Goal: Transaction & Acquisition: Purchase product/service

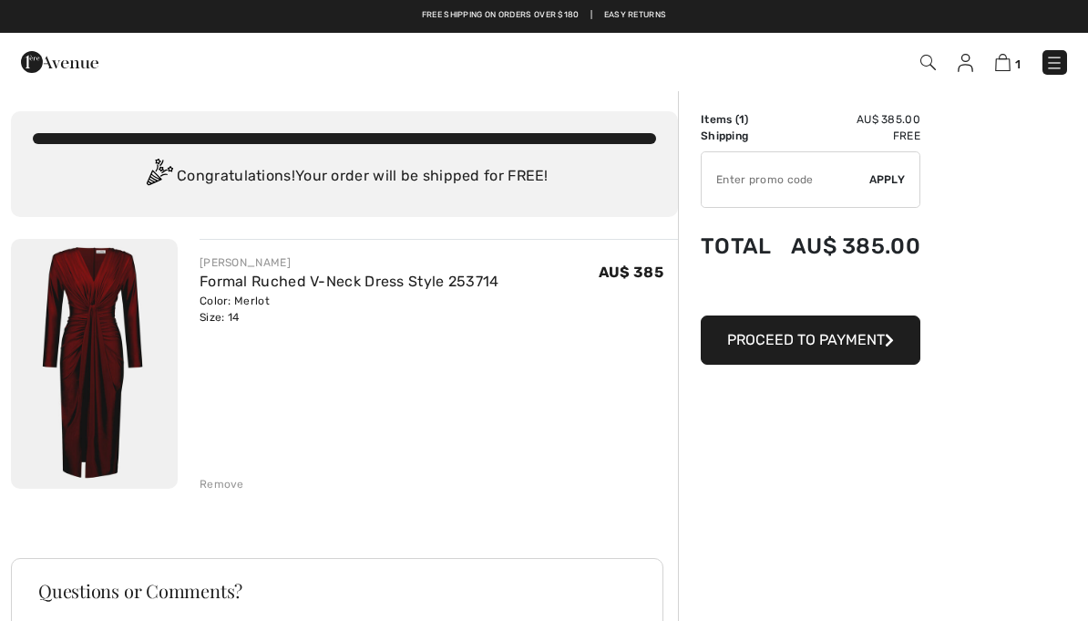
click at [845, 342] on span "Proceed to Payment" at bounding box center [806, 339] width 158 height 17
click at [838, 334] on span "Proceed to Payment" at bounding box center [806, 339] width 158 height 17
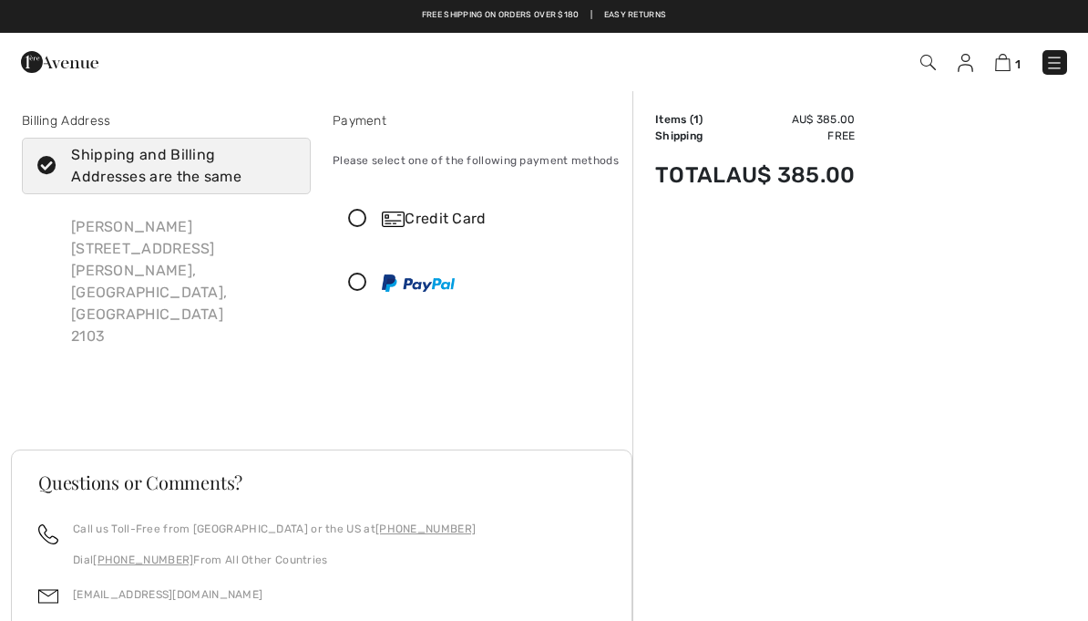
click at [1020, 57] on span "1" at bounding box center [1017, 64] width 5 height 14
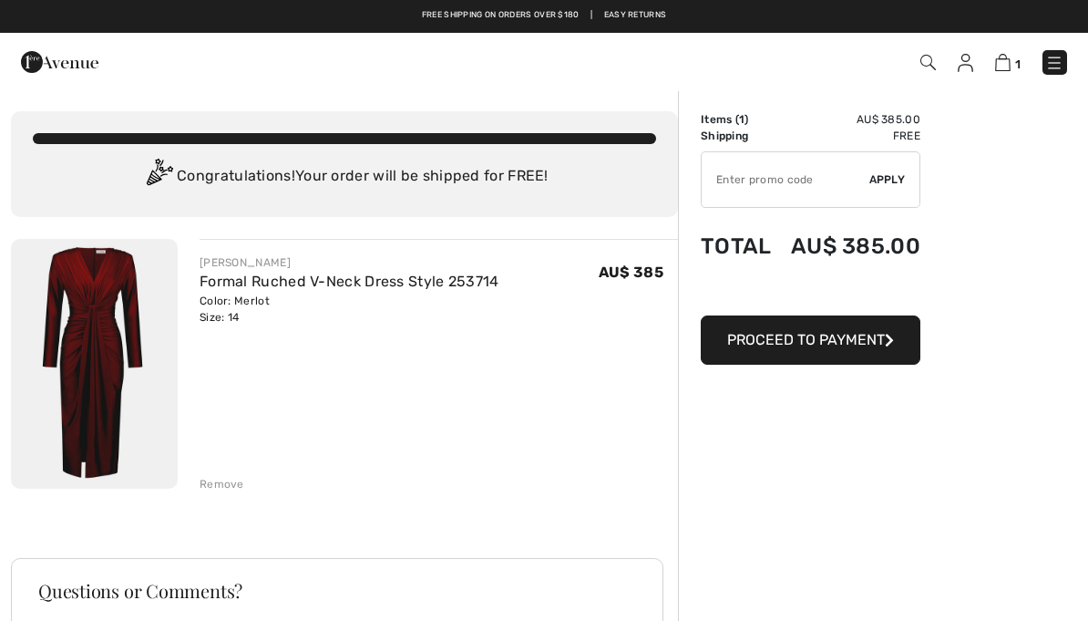
click at [811, 338] on span "Proceed to Payment" at bounding box center [806, 339] width 158 height 17
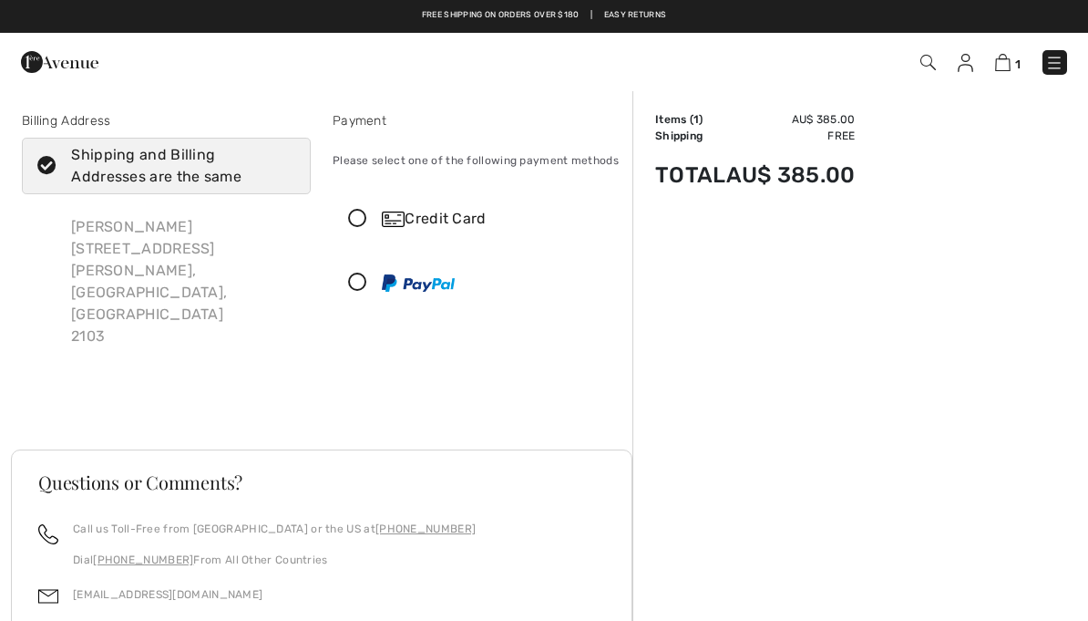
click at [362, 217] on icon at bounding box center [358, 219] width 48 height 19
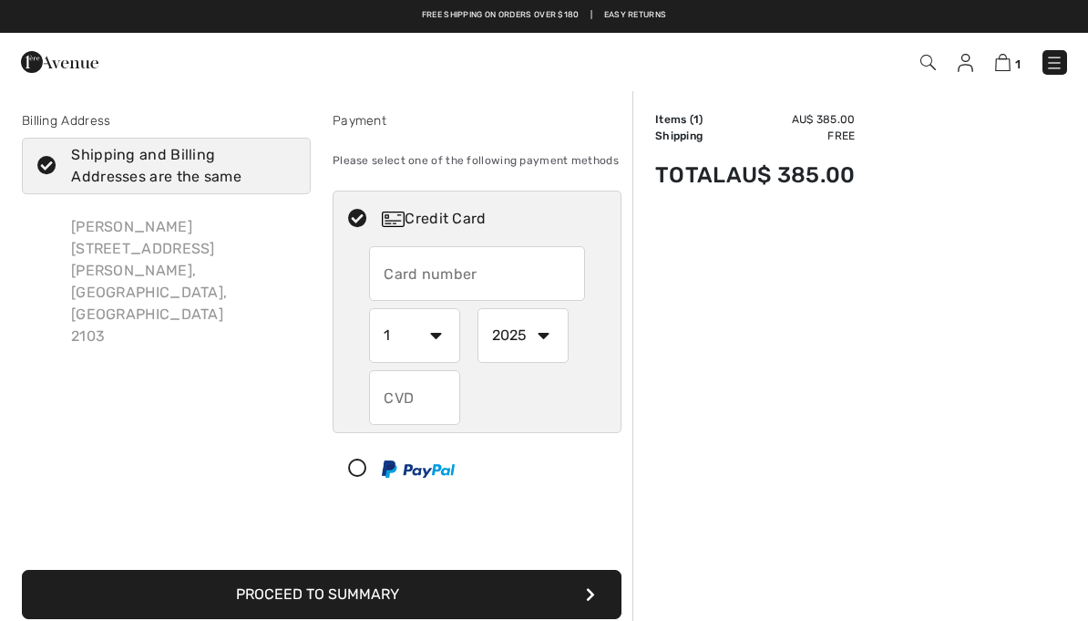
click at [519, 274] on input "text" at bounding box center [476, 273] width 215 height 55
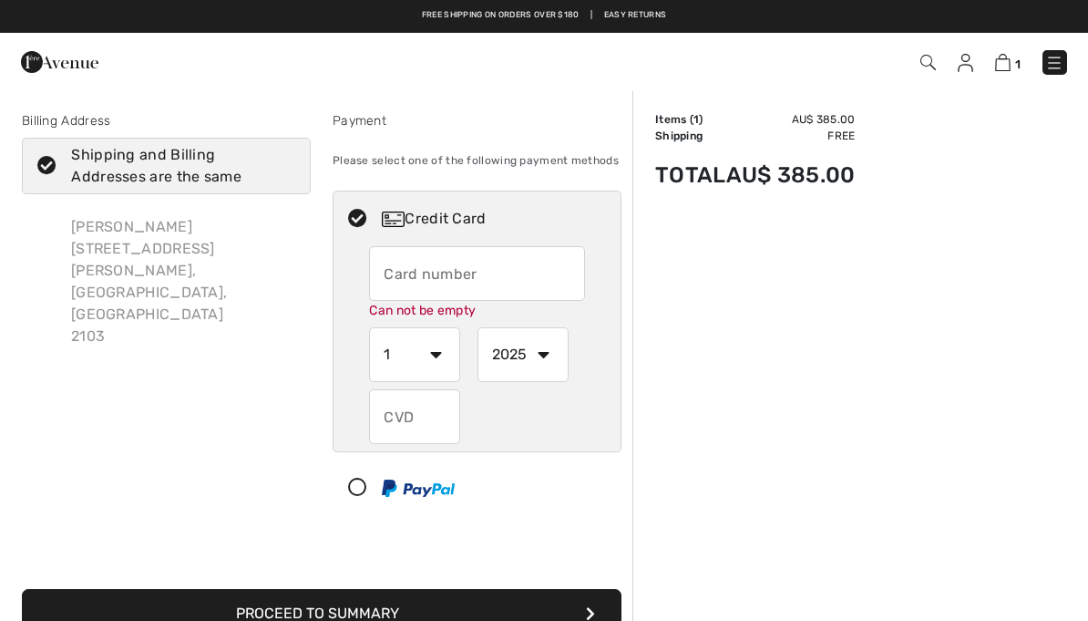
type input "4622630052589813"
select select "6"
select select "2030"
type input "478"
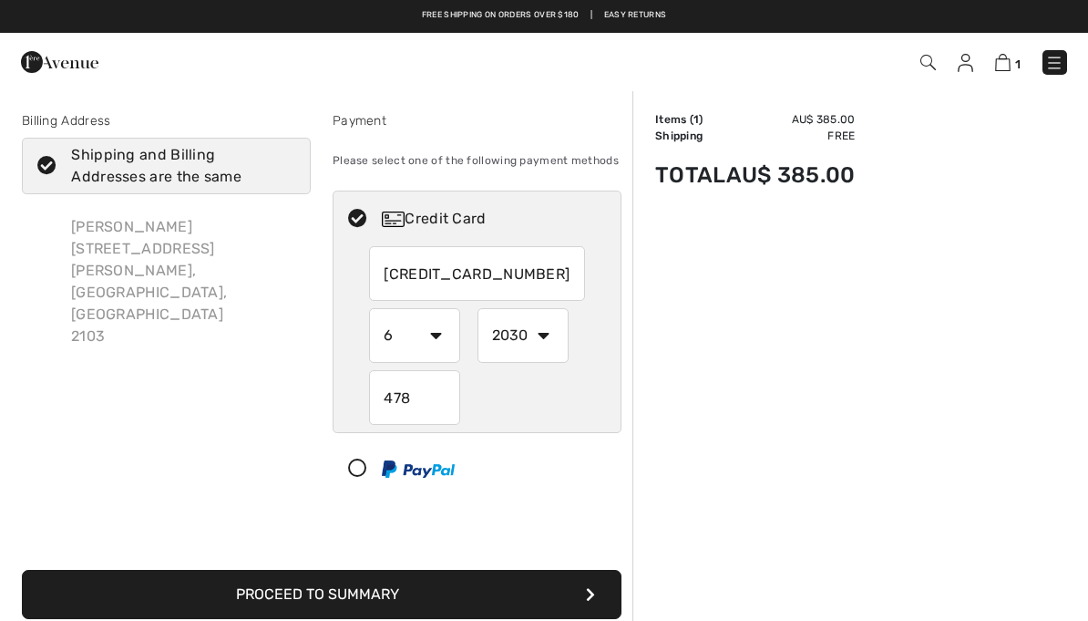
click at [412, 594] on button "Proceed to Summary" at bounding box center [322, 594] width 600 height 49
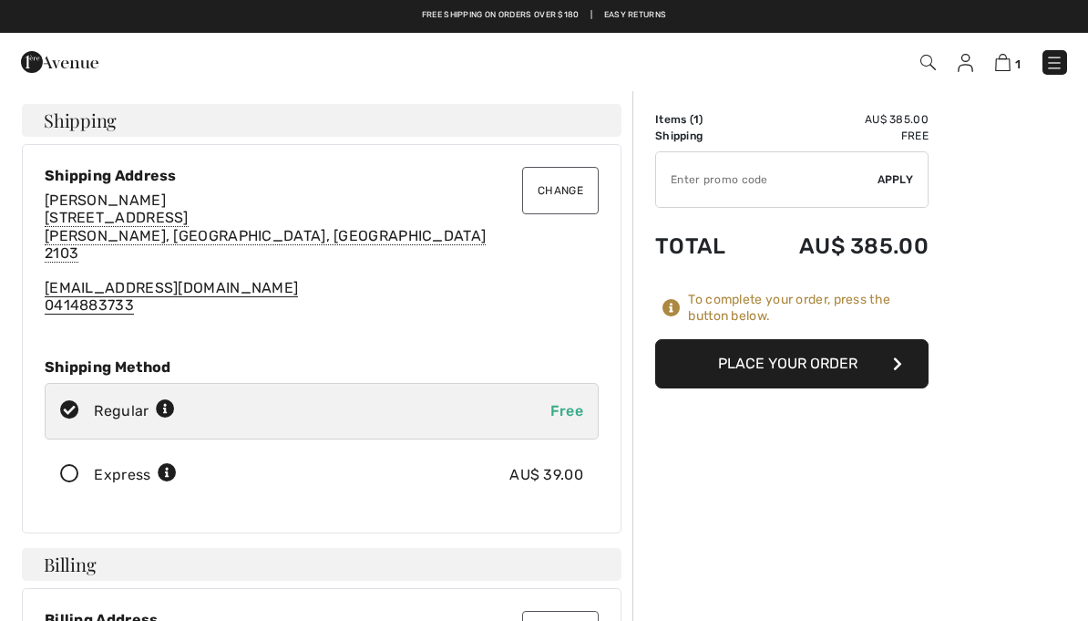
click at [850, 354] on button "Place Your Order" at bounding box center [791, 363] width 273 height 49
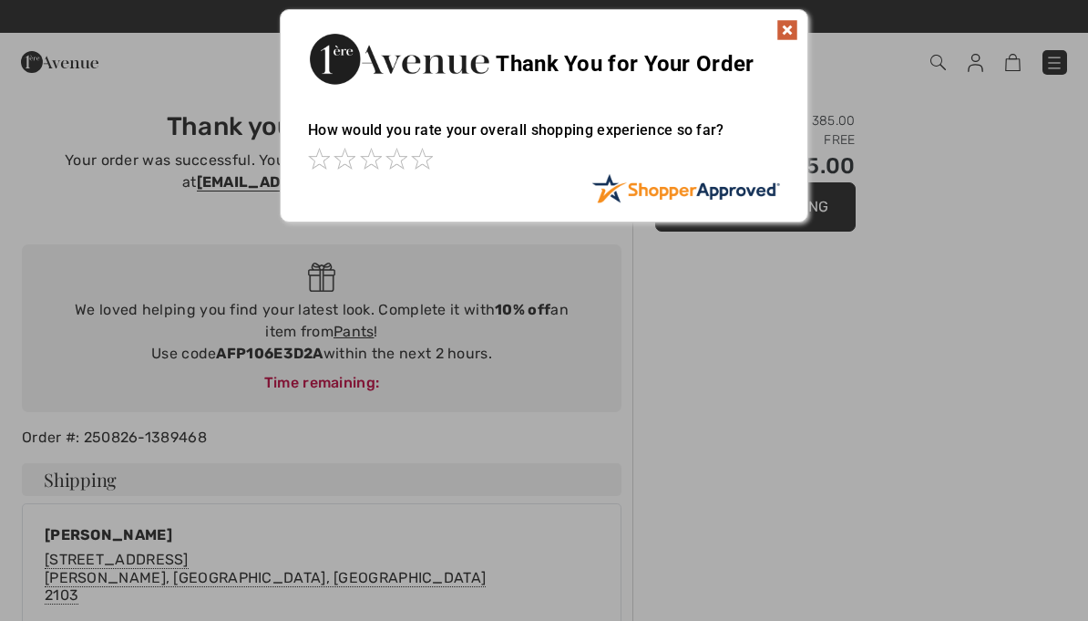
click at [446, 139] on div "How would you rate your overall shopping experience so far?" at bounding box center [544, 138] width 472 height 70
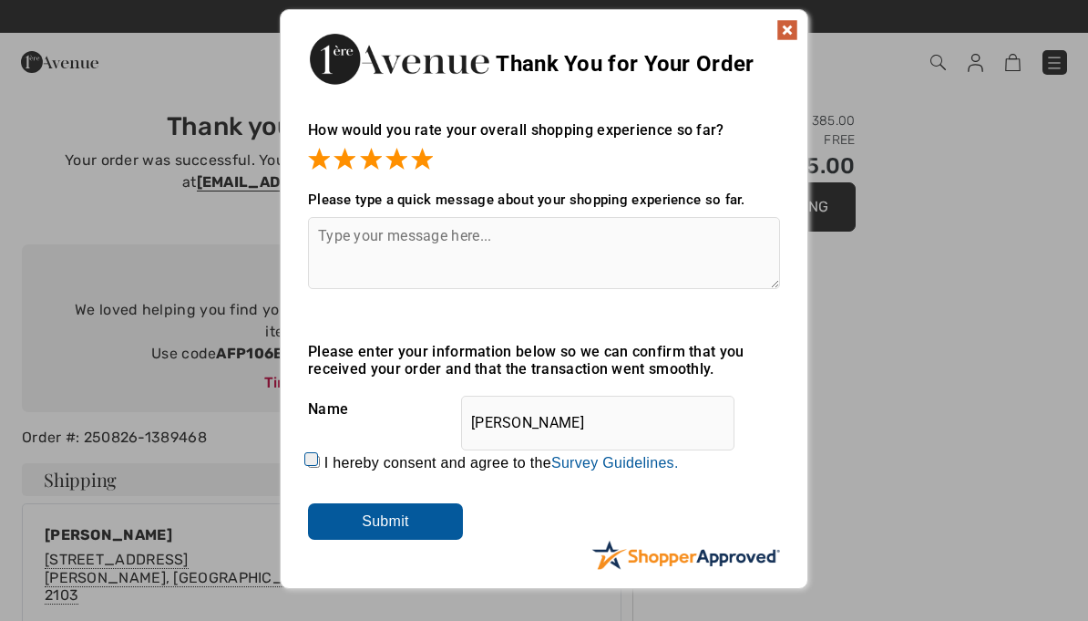
click at [603, 251] on textarea at bounding box center [544, 253] width 472 height 72
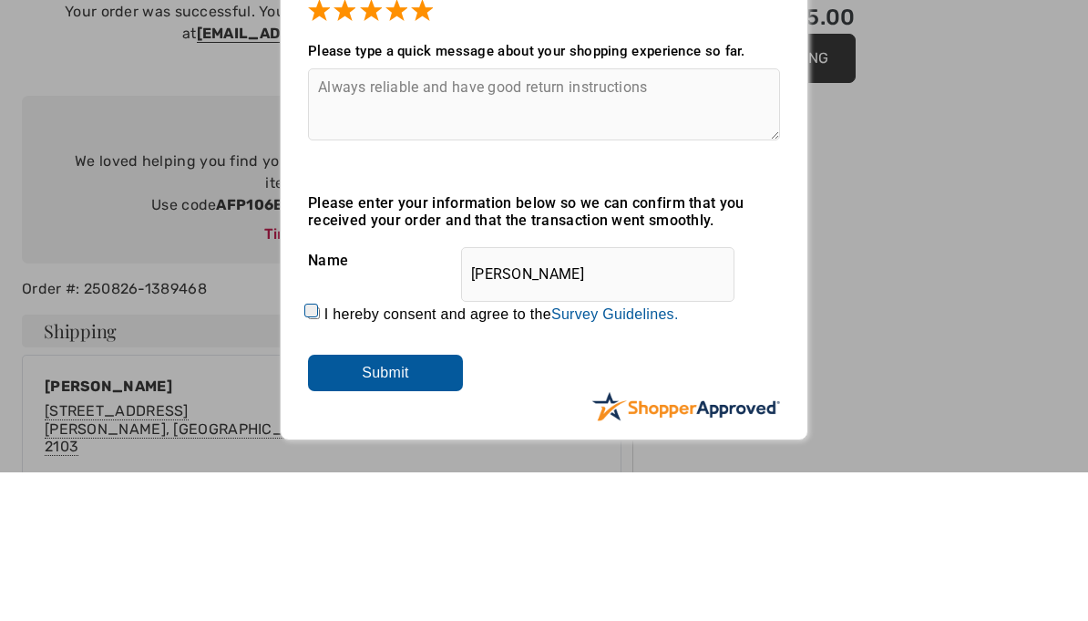
scroll to position [149, 0]
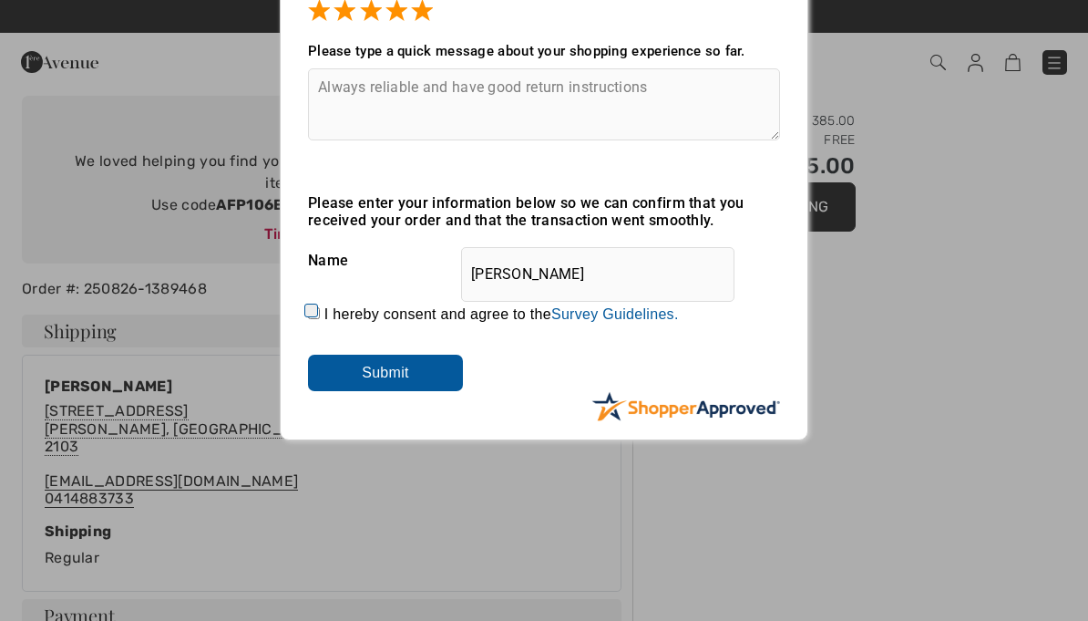
type textarea "Always reliable and have good return instructions"
click at [421, 375] on input "Submit" at bounding box center [385, 373] width 155 height 36
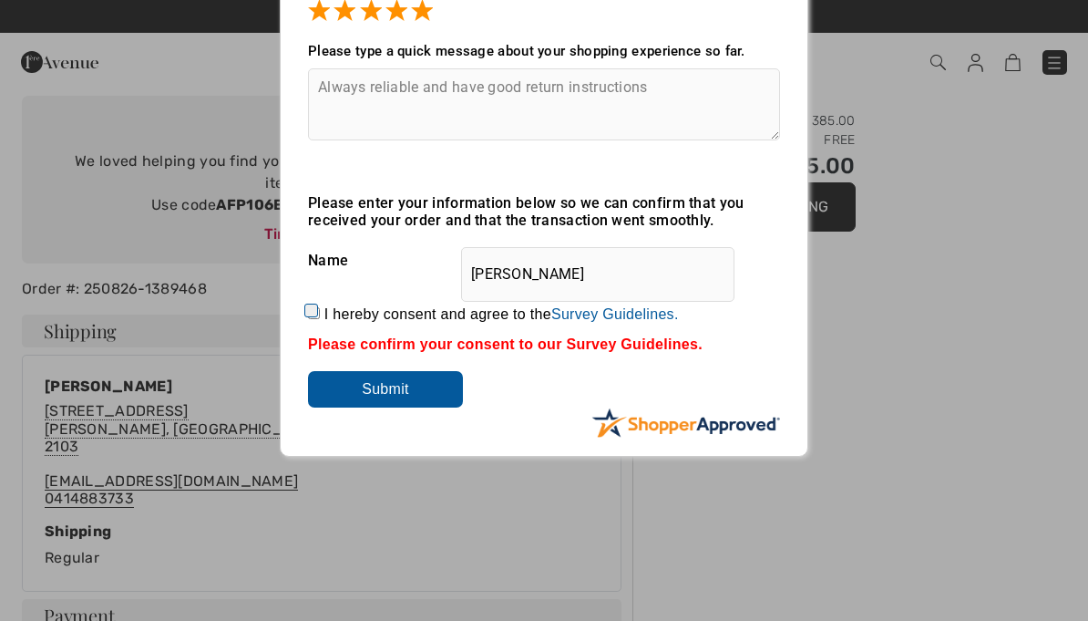
click at [320, 318] on input "I hereby consent and agree to the By submitting a review, you grant permission …" at bounding box center [314, 313] width 12 height 12
checkbox input "true"
click at [417, 377] on input "Submit" at bounding box center [385, 389] width 155 height 36
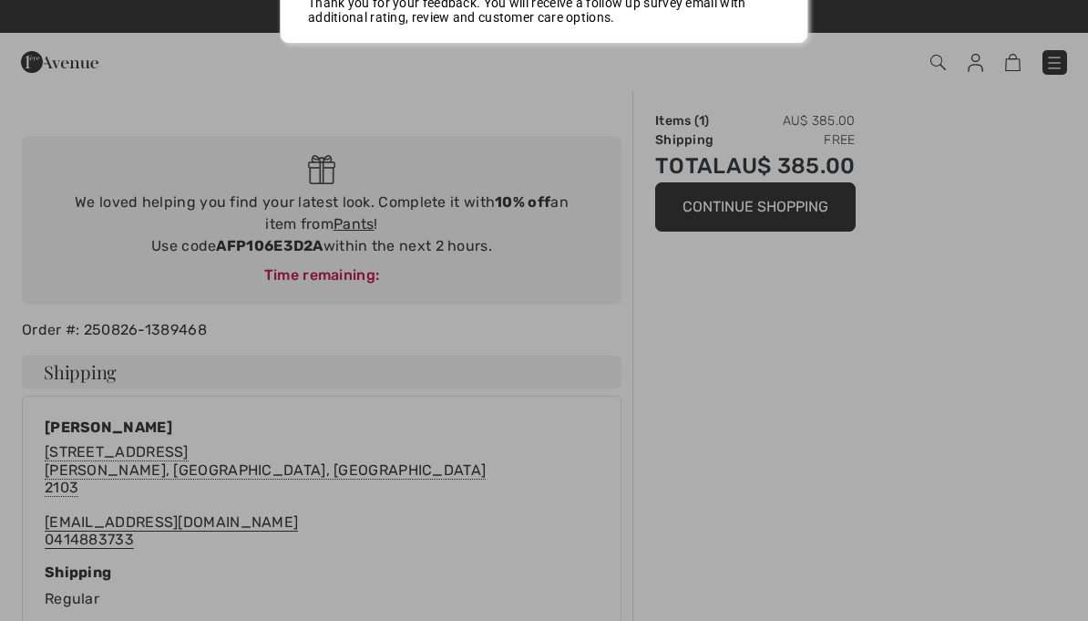
scroll to position [0, 0]
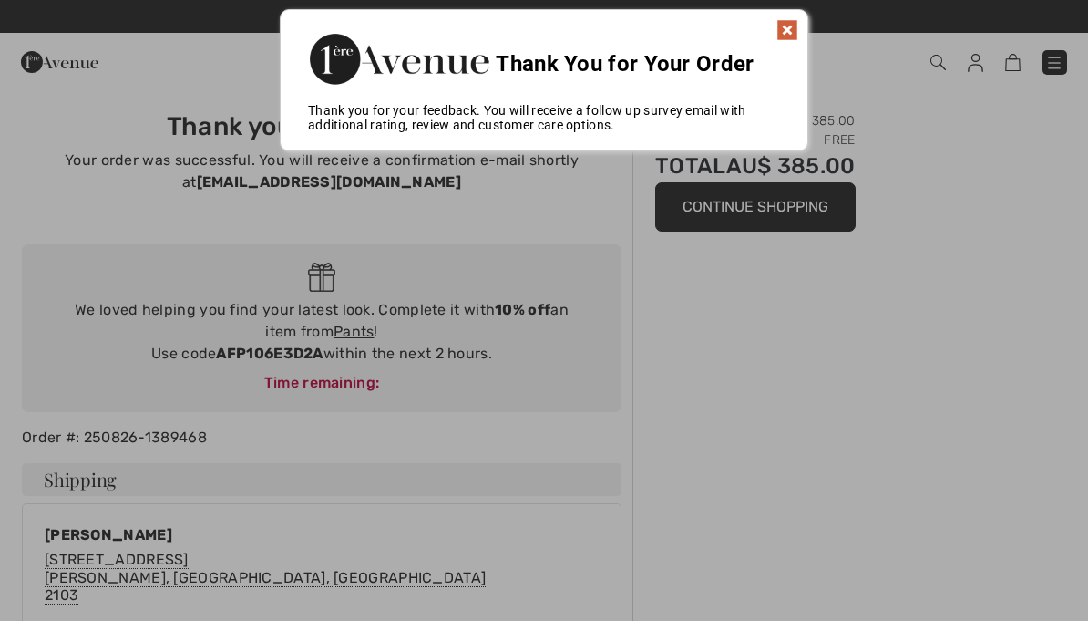
click at [796, 31] on img at bounding box center [787, 30] width 22 height 22
